Goal: Find specific page/section: Find specific page/section

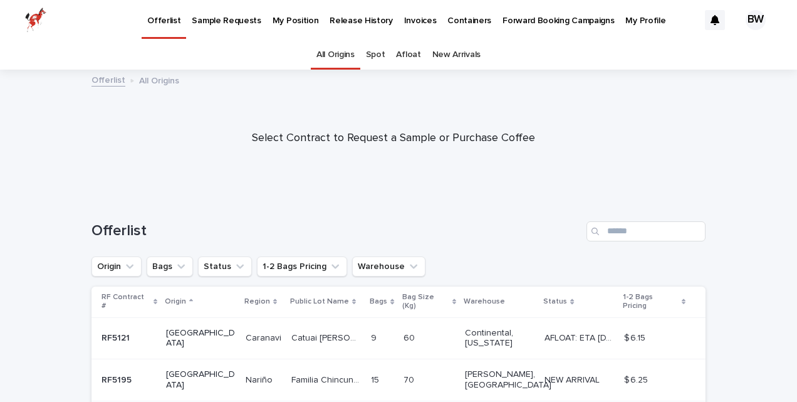
click at [278, 20] on p "My Position" at bounding box center [296, 13] width 46 height 26
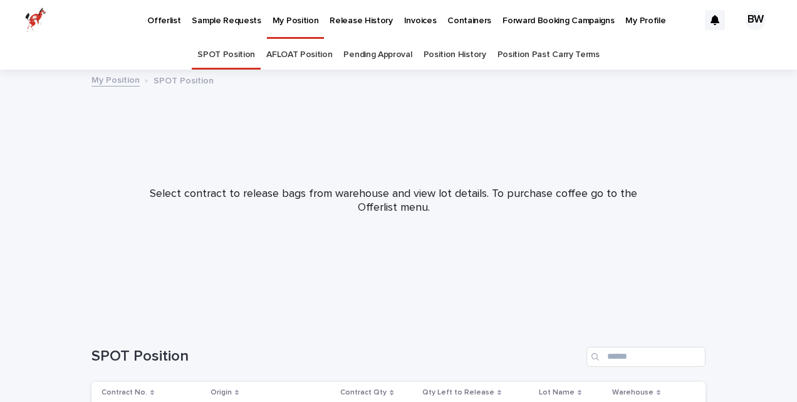
click at [169, 18] on p "Offerlist" at bounding box center [163, 13] width 33 height 26
